Goal: Check status: Check status

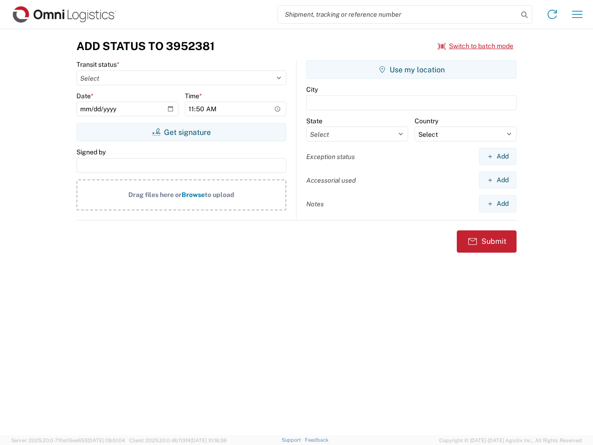
click at [398, 14] on input "search" at bounding box center [398, 15] width 240 height 18
click at [524, 15] on icon at bounding box center [524, 14] width 13 height 13
click at [552, 14] on icon at bounding box center [552, 14] width 15 height 15
click at [577, 14] on icon "button" at bounding box center [577, 14] width 11 height 7
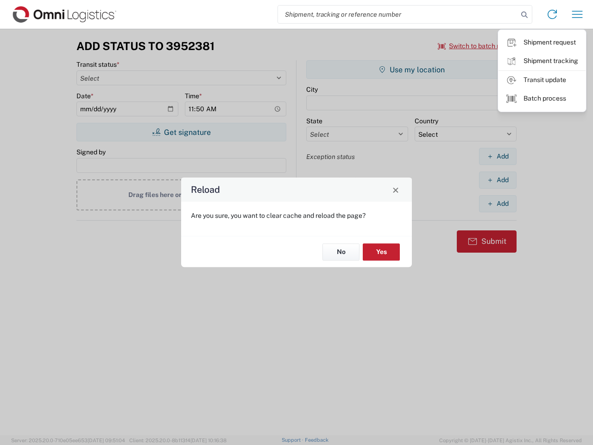
click at [476, 46] on div "Reload Are you sure, you want to clear cache and reload the page? No Yes" at bounding box center [296, 222] width 593 height 445
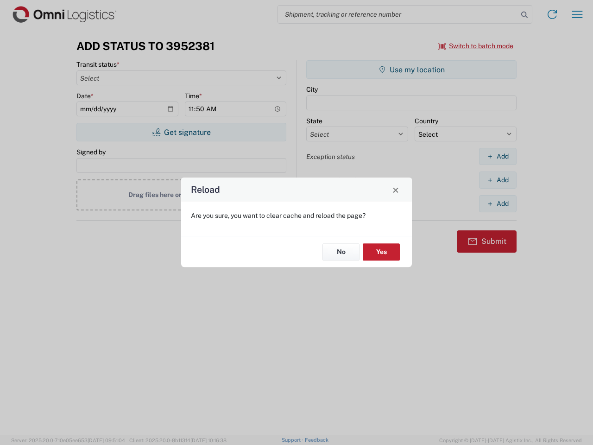
click at [181, 132] on div "Reload Are you sure, you want to clear cache and reload the page? No Yes" at bounding box center [296, 222] width 593 height 445
click at [411, 69] on div "Reload Are you sure, you want to clear cache and reload the page? No Yes" at bounding box center [296, 222] width 593 height 445
click at [497, 156] on div "Reload Are you sure, you want to clear cache and reload the page? No Yes" at bounding box center [296, 222] width 593 height 445
click at [497, 180] on div "Reload Are you sure, you want to clear cache and reload the page? No Yes" at bounding box center [296, 222] width 593 height 445
click at [497, 203] on div "Reload Are you sure, you want to clear cache and reload the page? No Yes" at bounding box center [296, 222] width 593 height 445
